Goal: Information Seeking & Learning: Find specific page/section

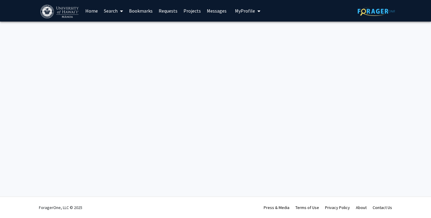
click at [89, 11] on link "Home" at bounding box center [91, 10] width 19 height 21
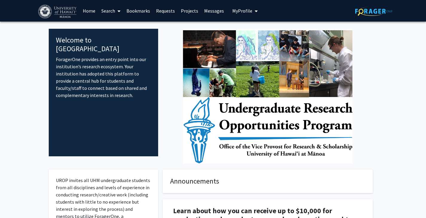
click at [104, 10] on link "Search" at bounding box center [110, 10] width 25 height 21
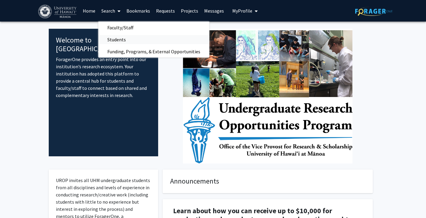
click at [121, 39] on span "Students" at bounding box center [116, 40] width 37 height 12
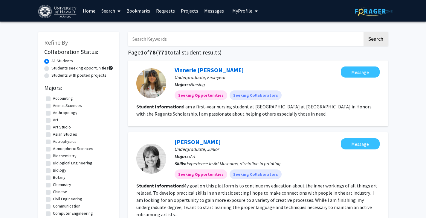
click at [110, 7] on link "Search" at bounding box center [110, 10] width 25 height 21
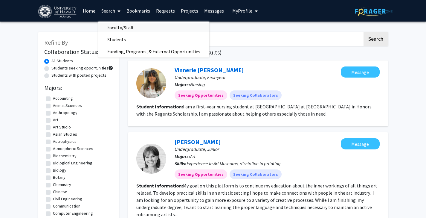
click at [119, 28] on span "Faculty/Staff" at bounding box center [120, 28] width 44 height 12
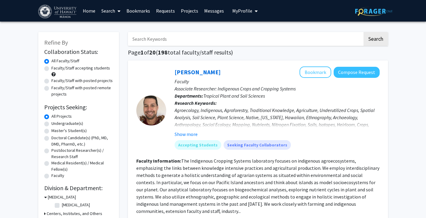
click at [161, 39] on input "Search Keywords" at bounding box center [245, 39] width 235 height 14
click at [364, 32] on button "Search" at bounding box center [376, 39] width 25 height 14
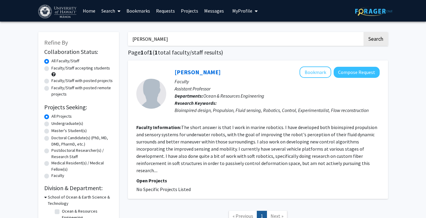
click at [151, 39] on input "[PERSON_NAME]" at bounding box center [245, 39] width 235 height 14
click at [364, 32] on button "Search" at bounding box center [376, 39] width 25 height 14
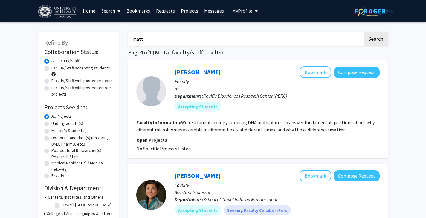
click at [153, 38] on input "matt" at bounding box center [245, 39] width 235 height 14
paste input "[PERSON_NAME]"
click at [364, 32] on button "Search" at bounding box center [376, 39] width 25 height 14
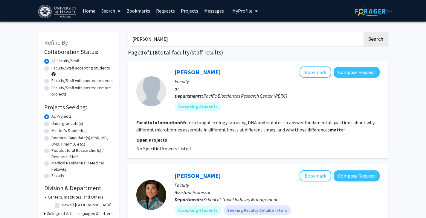
click at [181, 35] on input "[PERSON_NAME]" at bounding box center [245, 39] width 235 height 14
paste input "[PERSON_NAME]"
type input "[PERSON_NAME]"
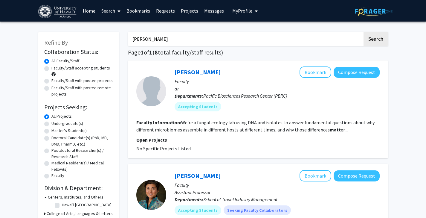
click at [364, 32] on button "Search" at bounding box center [376, 39] width 25 height 14
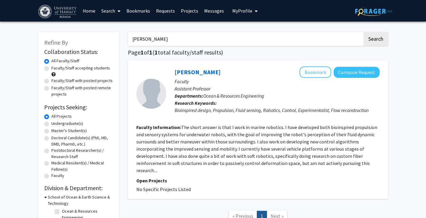
click at [167, 34] on input "[PERSON_NAME]" at bounding box center [245, 39] width 235 height 14
click at [379, 42] on button "Search" at bounding box center [376, 39] width 25 height 14
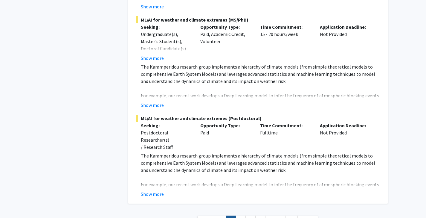
scroll to position [3588, 0]
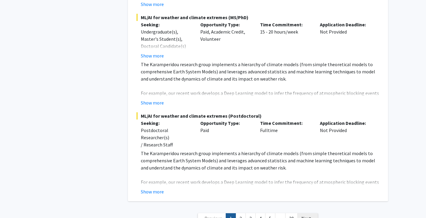
click at [306, 215] on span "Next »" at bounding box center [308, 218] width 13 height 6
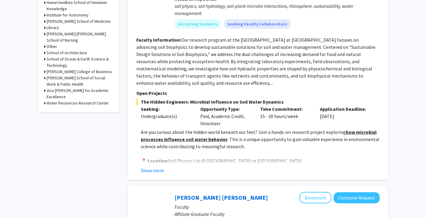
scroll to position [282, 0]
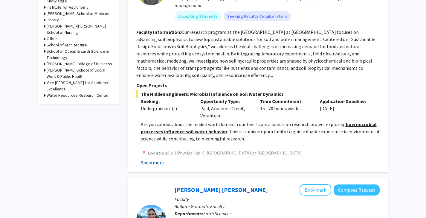
click at [146, 165] on button "Show more" at bounding box center [152, 162] width 23 height 7
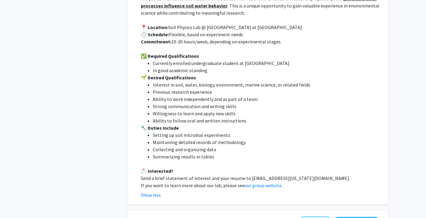
scroll to position [408, 0]
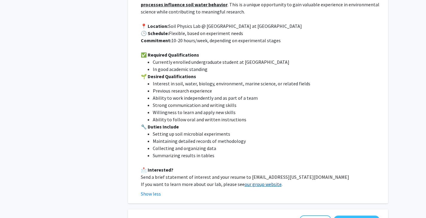
click at [261, 185] on link "our group website" at bounding box center [263, 184] width 37 height 6
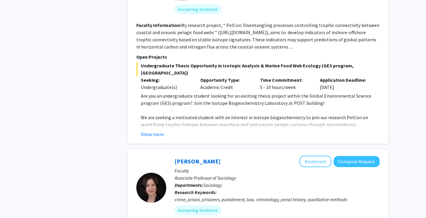
scroll to position [693, 0]
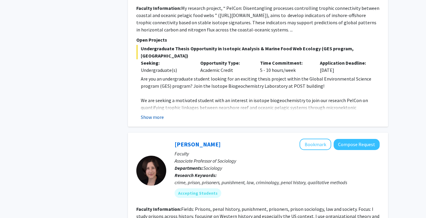
click at [161, 113] on button "Show more" at bounding box center [152, 116] width 23 height 7
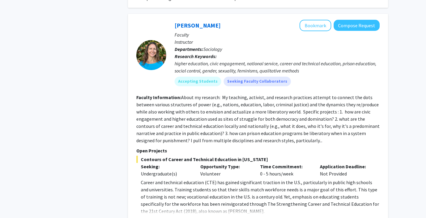
scroll to position [2171, 0]
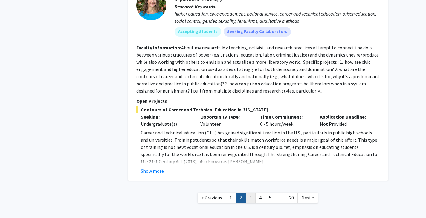
click at [250, 192] on link "3" at bounding box center [251, 197] width 10 height 10
